Goal: Transaction & Acquisition: Purchase product/service

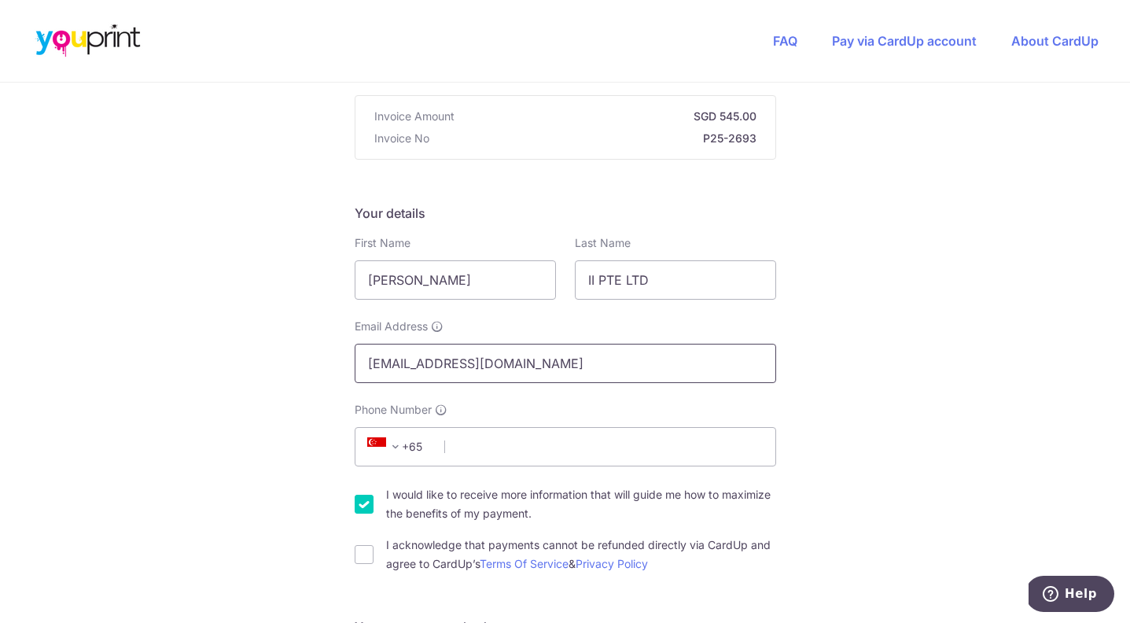
scroll to position [172, 0]
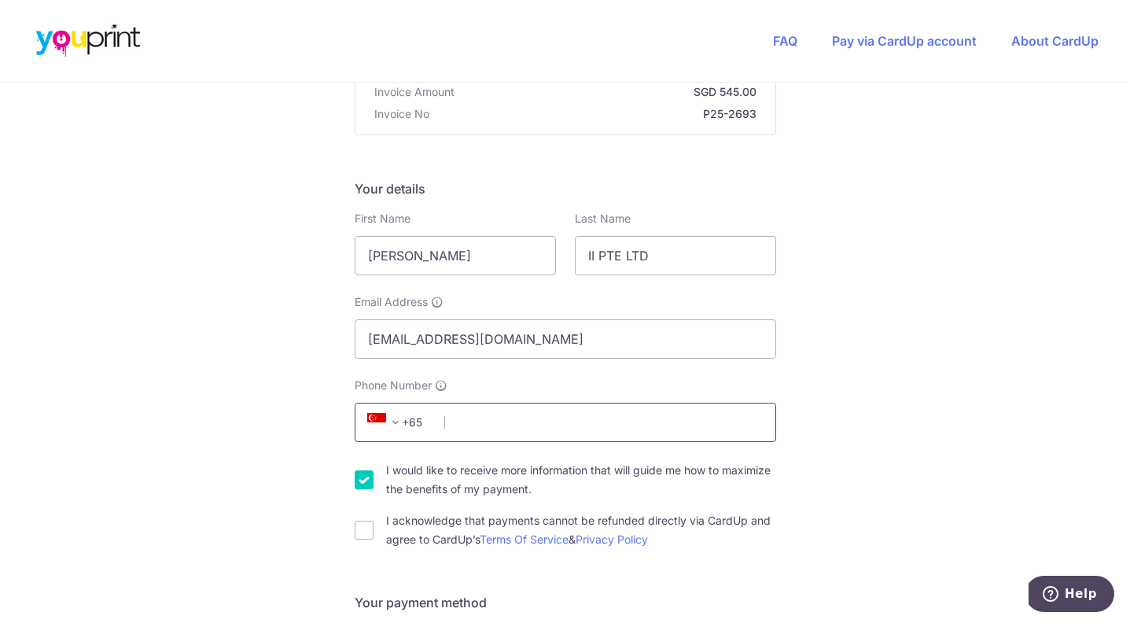
click at [510, 422] on input "Phone Number" at bounding box center [565, 422] width 421 height 39
type input "87847996"
type input "138617"
type input "[STREET_ADDRESS]"
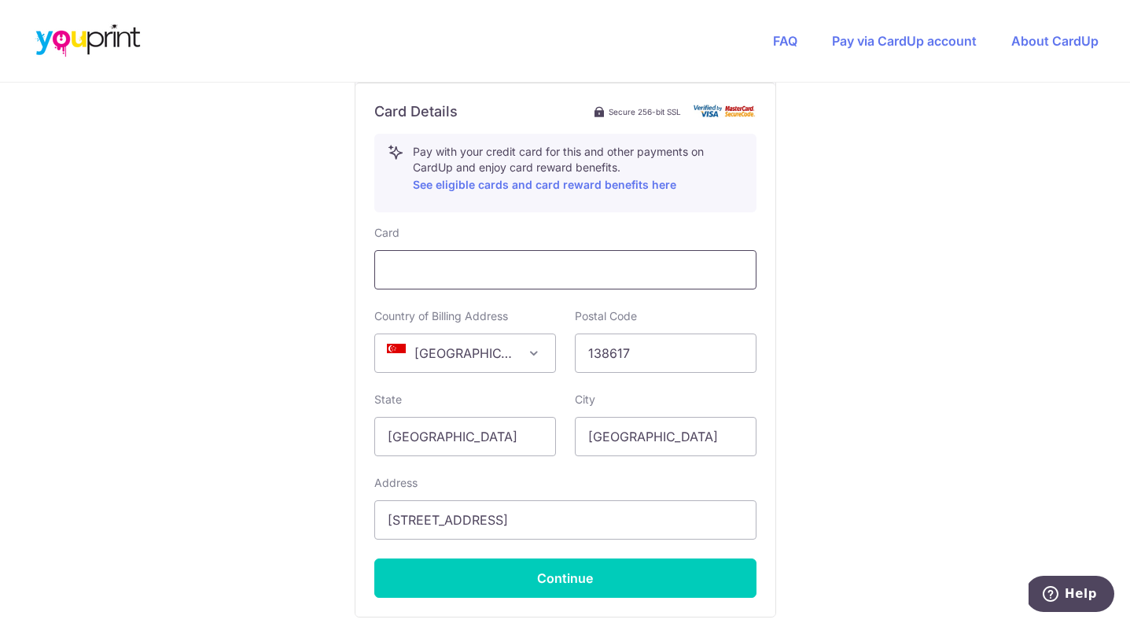
click at [495, 251] on div at bounding box center [565, 269] width 382 height 39
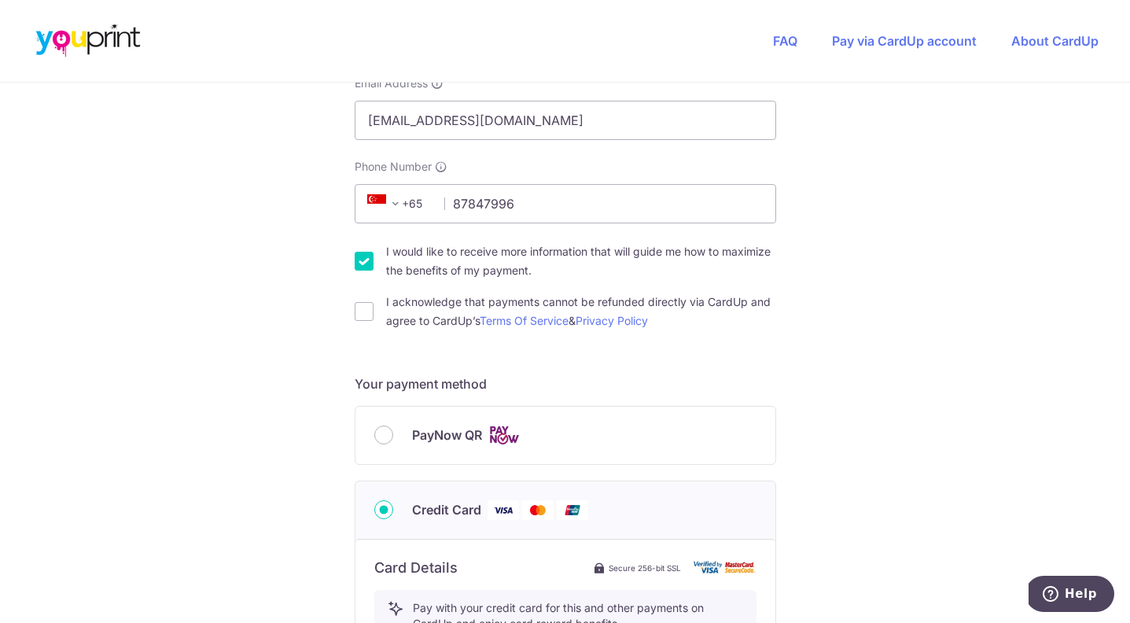
scroll to position [388, 0]
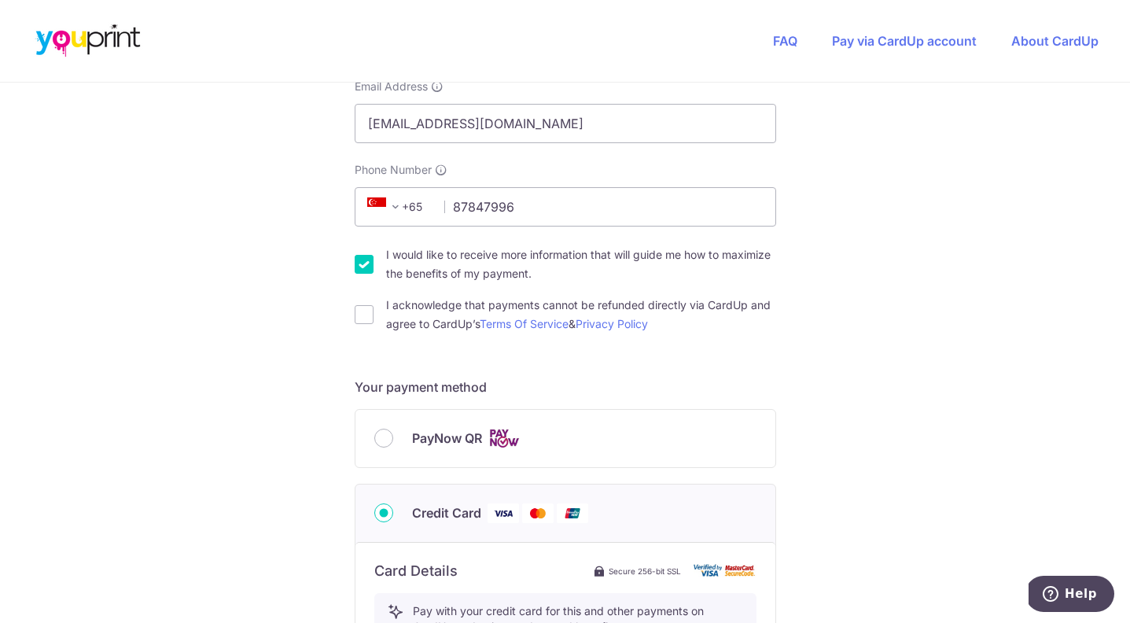
click at [364, 328] on div "I acknowledge that payments cannot be refunded directly via CardUp and agree to…" at bounding box center [565, 315] width 421 height 38
click at [362, 315] on input "I acknowledge that payments cannot be refunded directly via CardUp and agree to…" at bounding box center [364, 314] width 19 height 19
checkbox input "true"
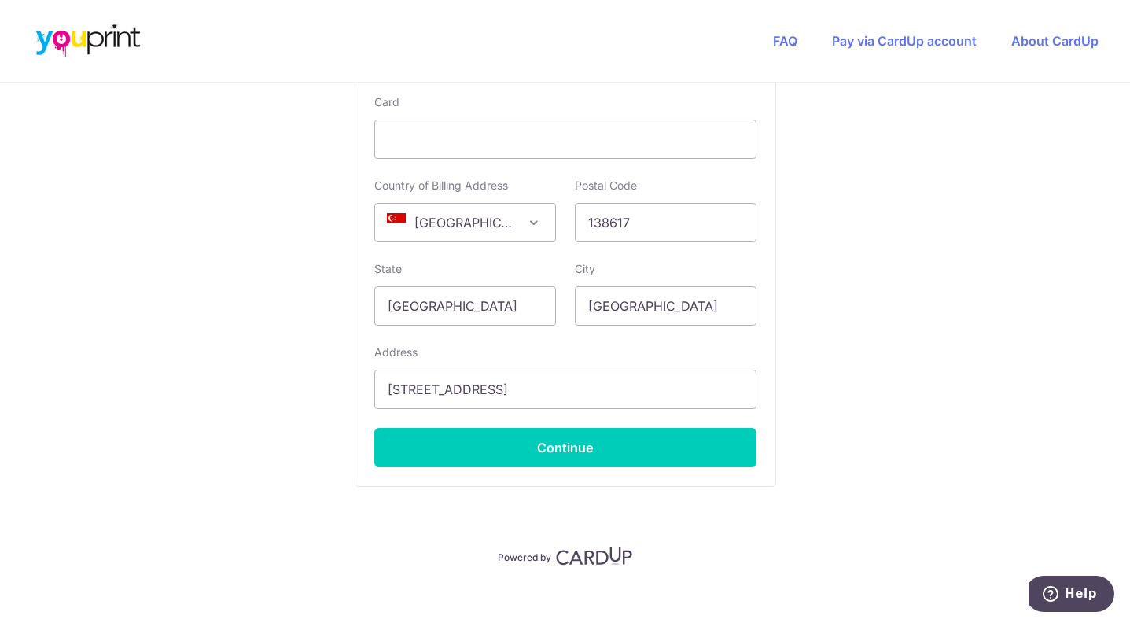
scroll to position [993, 0]
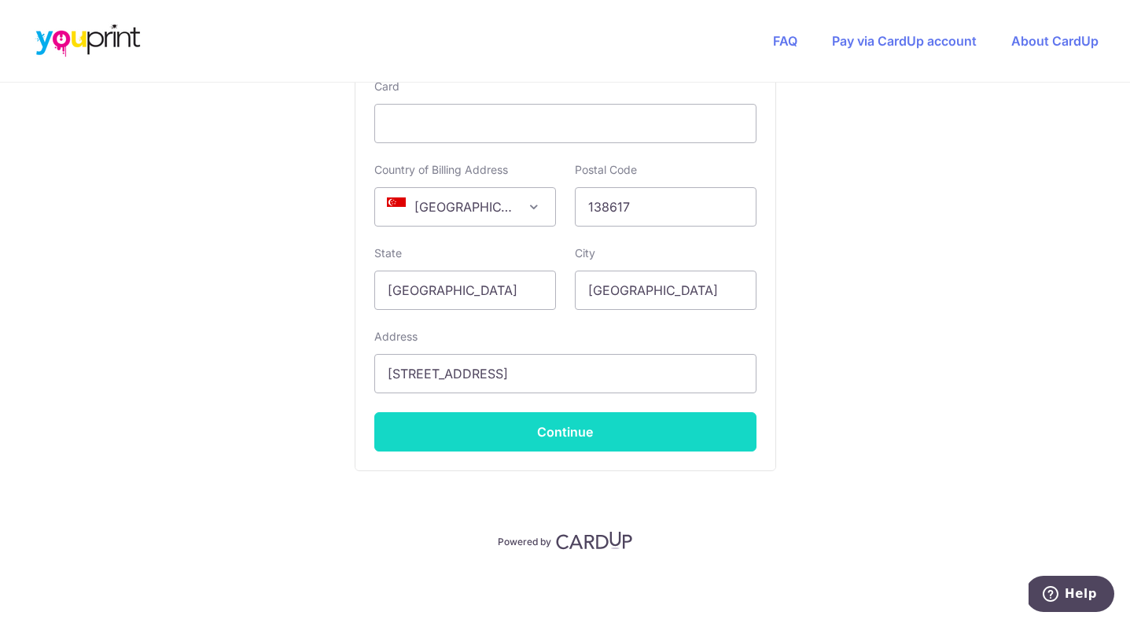
click at [621, 422] on button "Continue" at bounding box center [565, 431] width 382 height 39
type input "**** 7868"
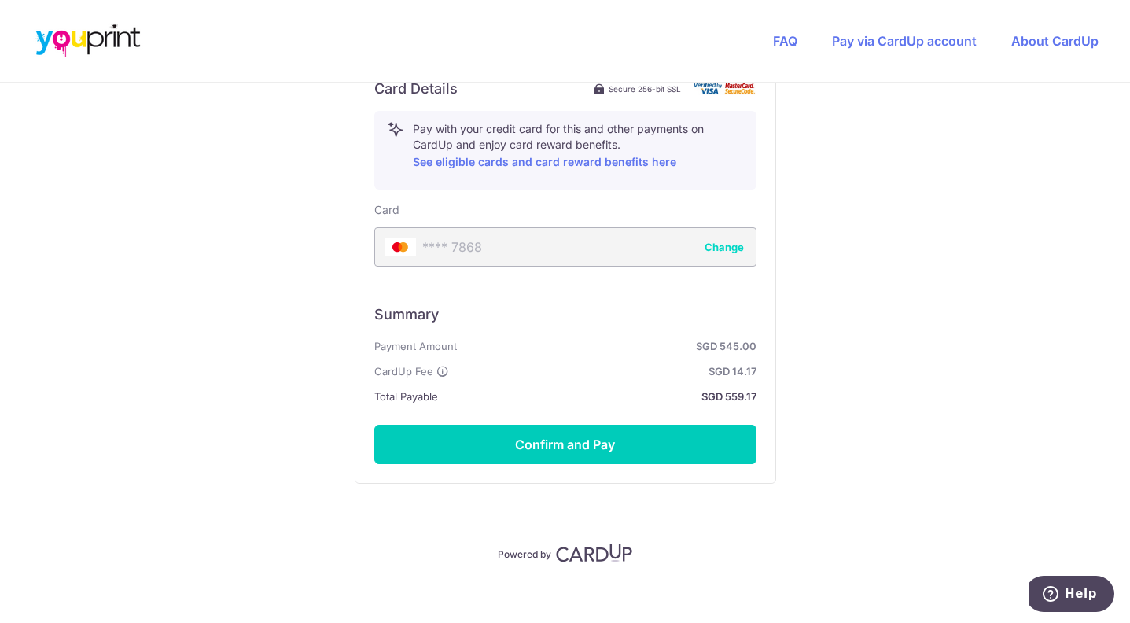
scroll to position [882, 0]
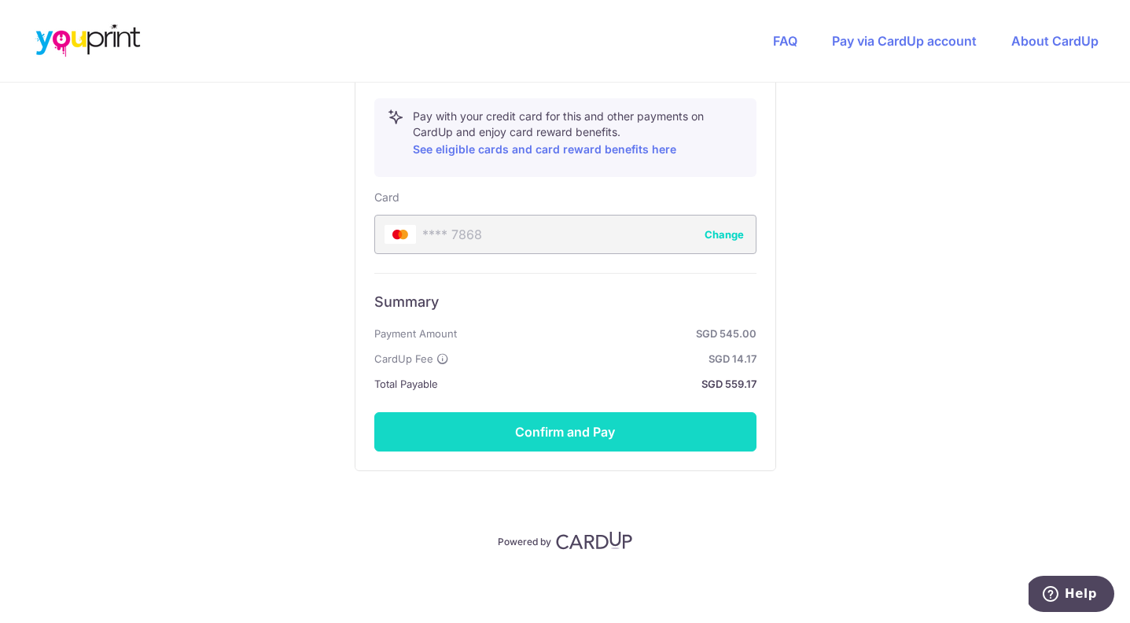
click at [556, 428] on button "Confirm and Pay" at bounding box center [565, 431] width 382 height 39
